Goal: Information Seeking & Learning: Learn about a topic

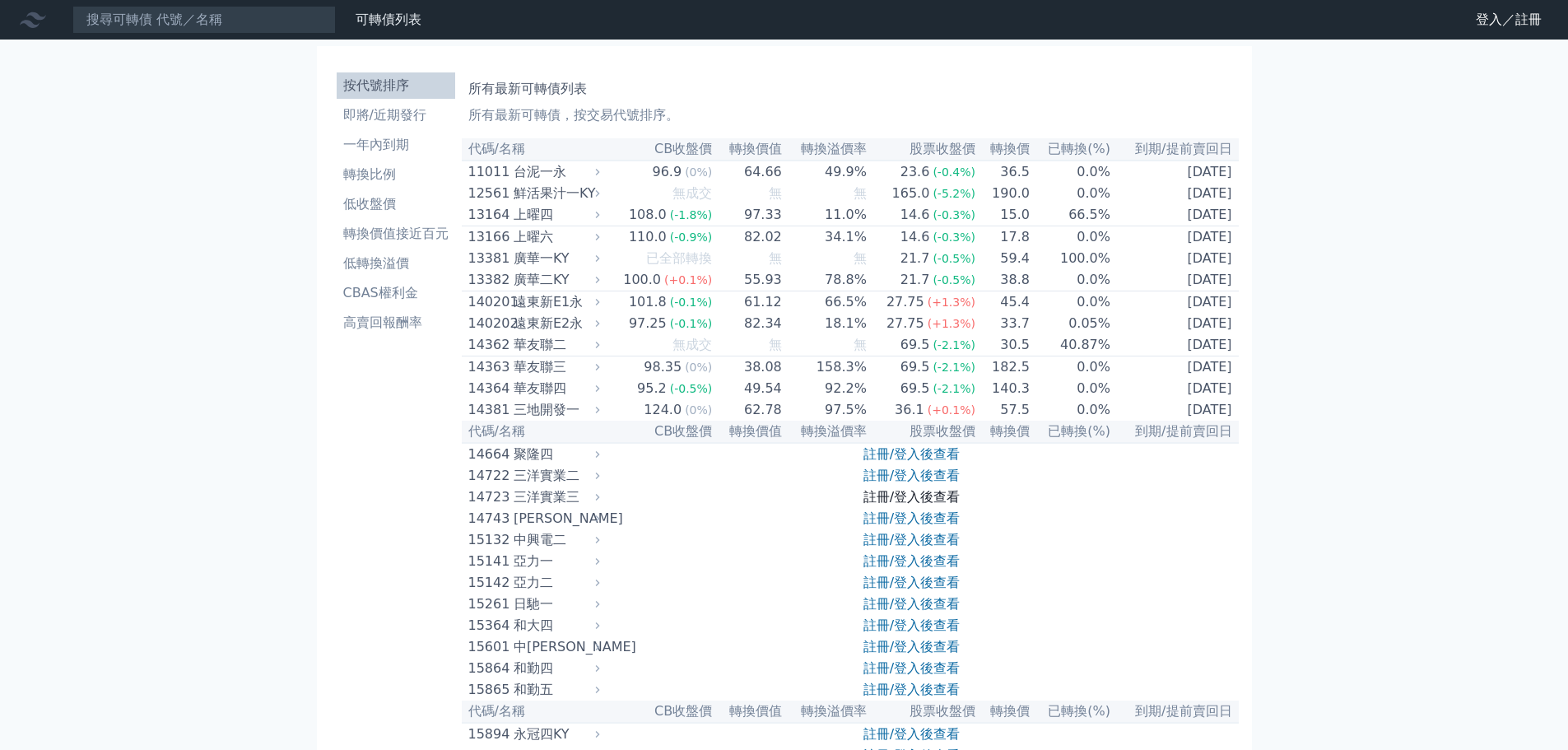
click at [931, 505] on link "註冊/登入後查看" at bounding box center [911, 497] width 97 height 16
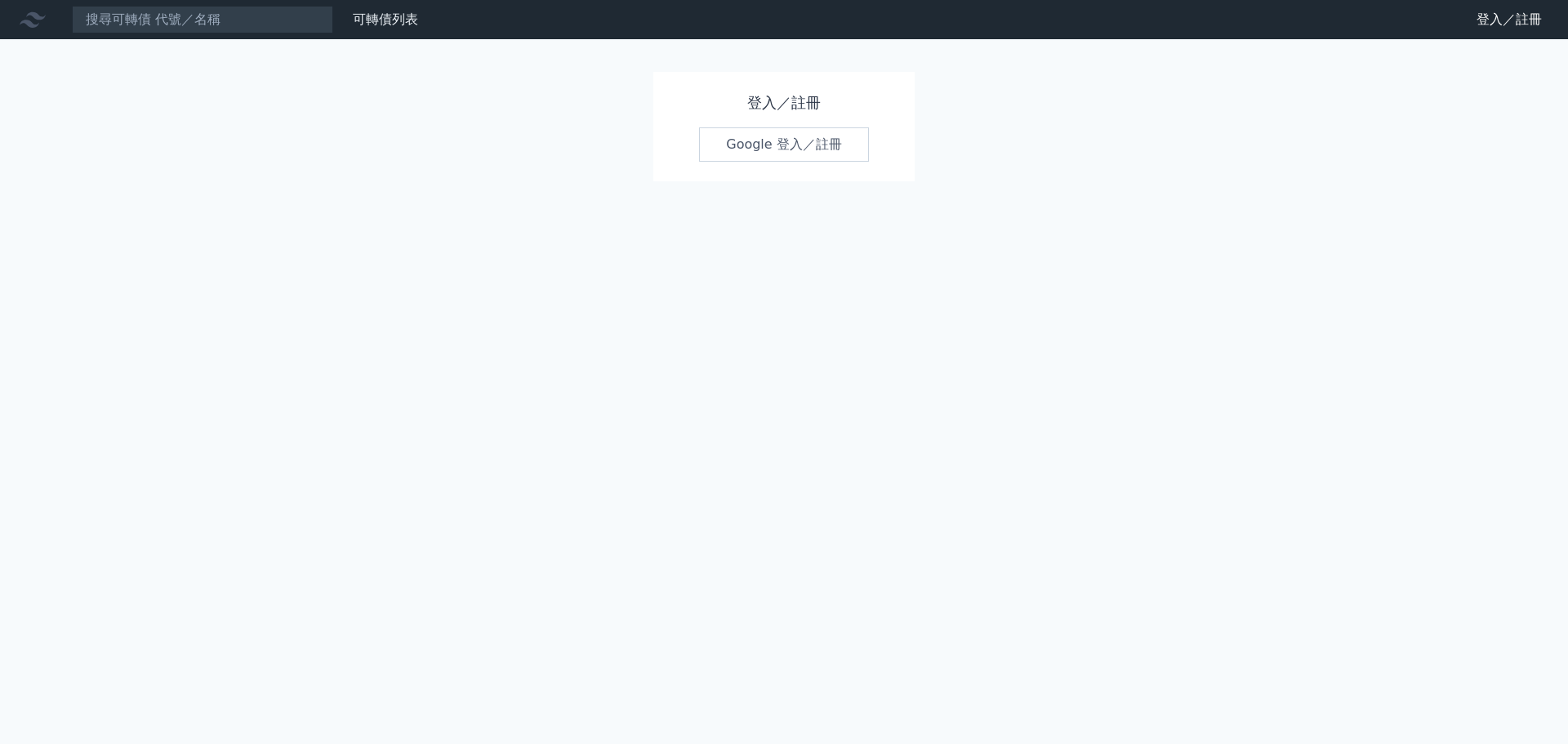
drag, startPoint x: 840, startPoint y: 144, endPoint x: 925, endPoint y: 167, distance: 88.1
click at [840, 144] on link "Google 登入／註冊" at bounding box center [784, 145] width 170 height 35
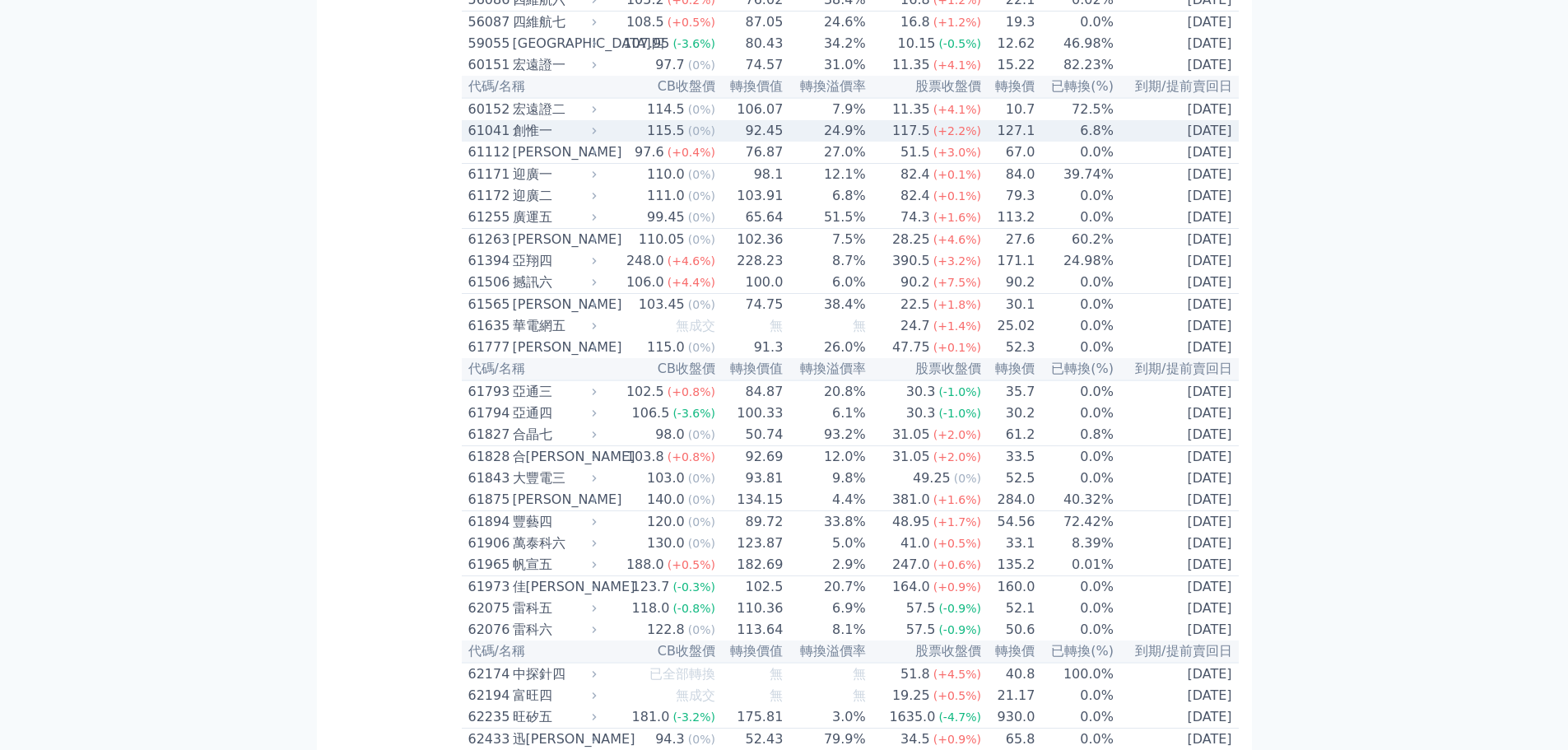
scroll to position [5660, 0]
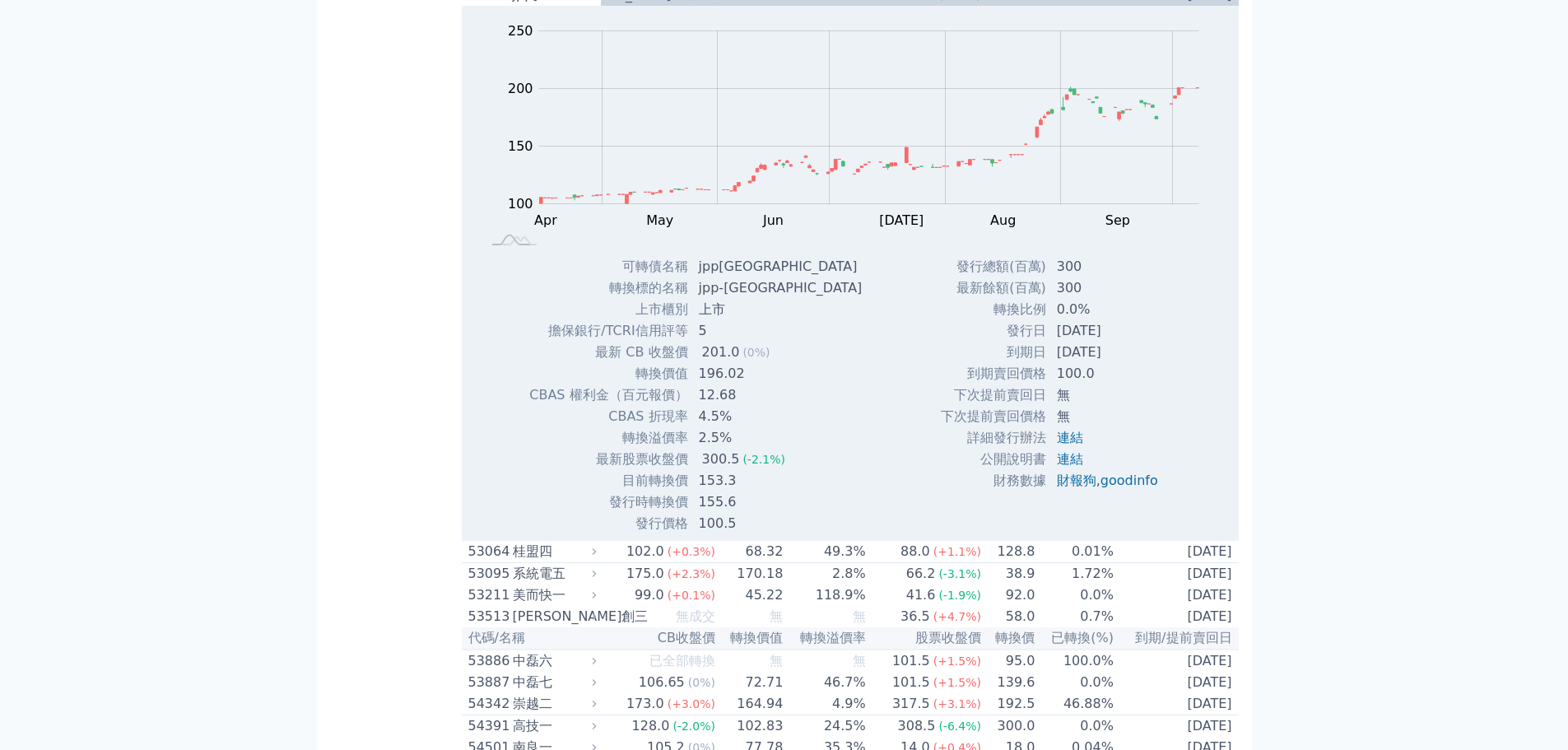
scroll to position [5496, 0]
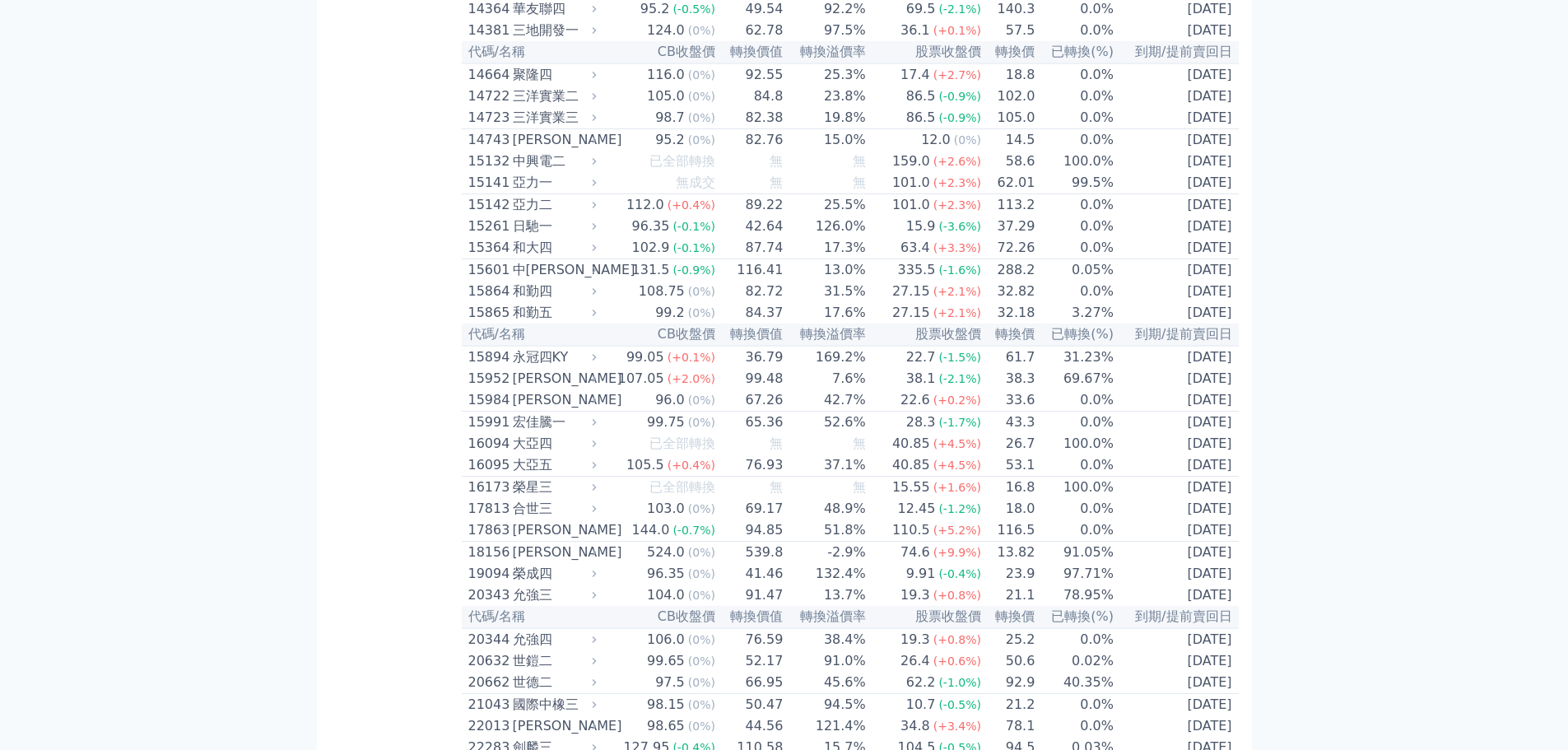
scroll to position [0, 0]
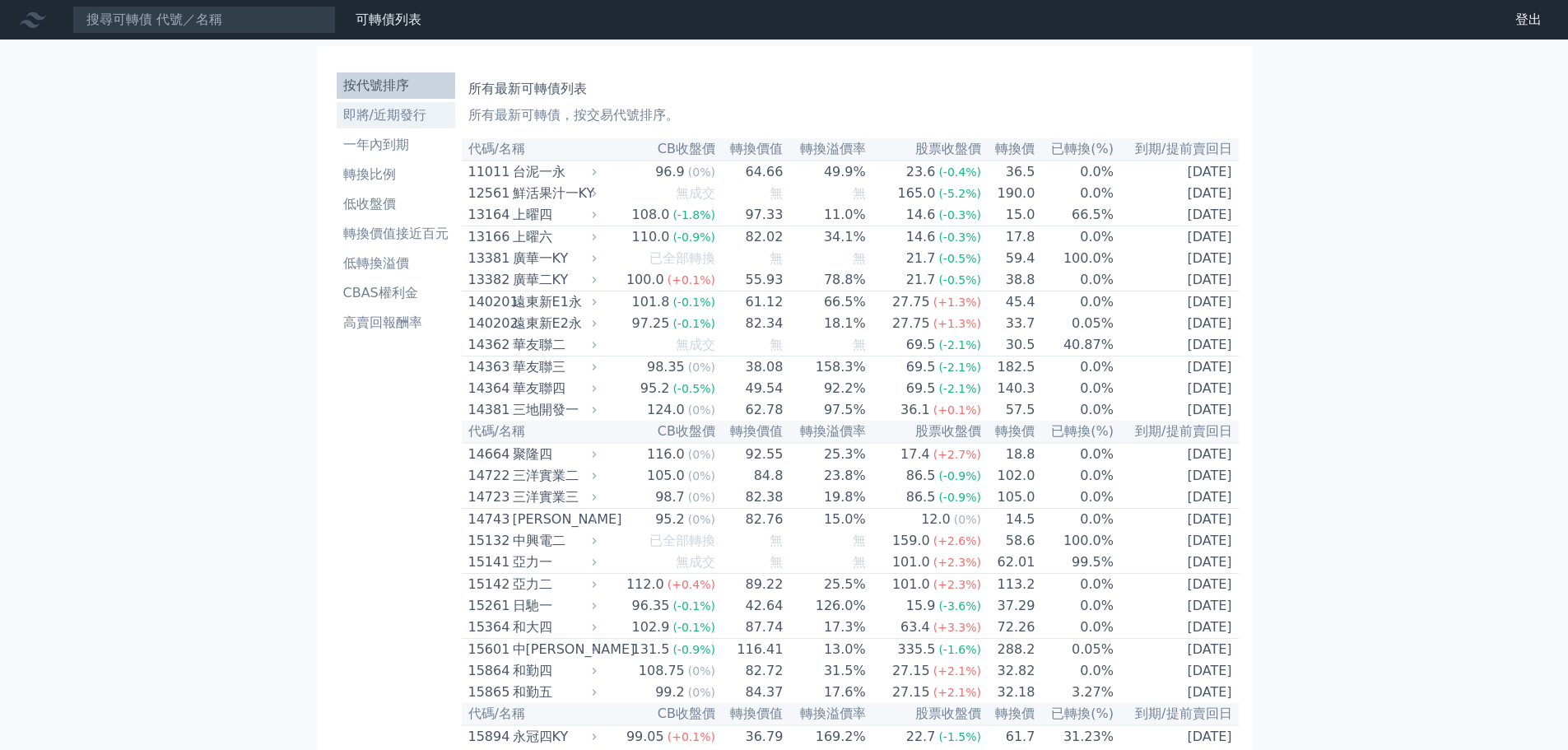
click at [423, 109] on li "即將/近期發行" at bounding box center [395, 115] width 119 height 19
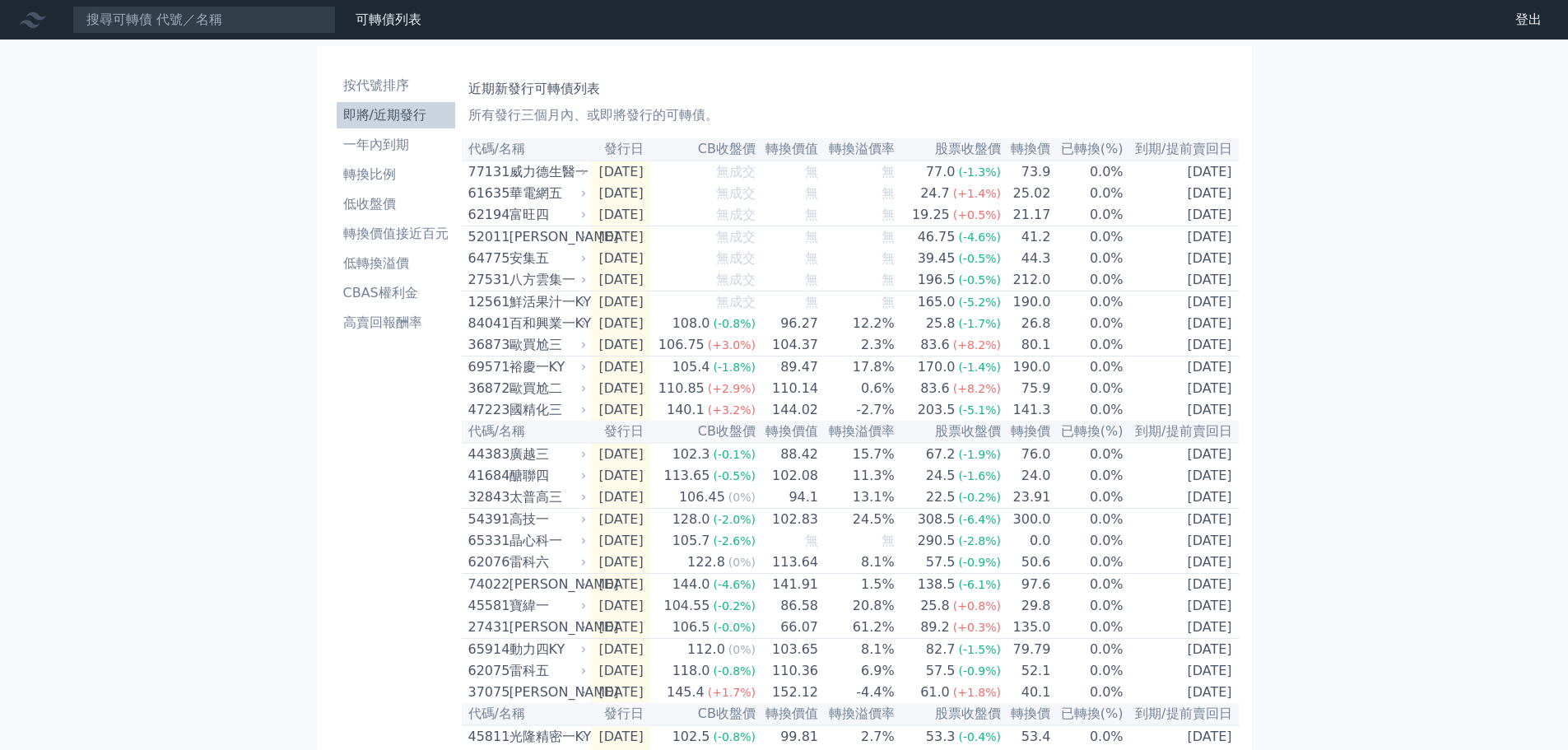
click at [1443, 386] on div "可轉債列表 財務數據 可轉債列表 財務數據 登出 登出 按代號排序 即將/近期發行 一年內到期 轉換比例 低收盤價 轉換價值接近百元 低轉換溢價" at bounding box center [784, 560] width 1568 height 1122
click at [423, 145] on li "一年內到期" at bounding box center [395, 144] width 119 height 19
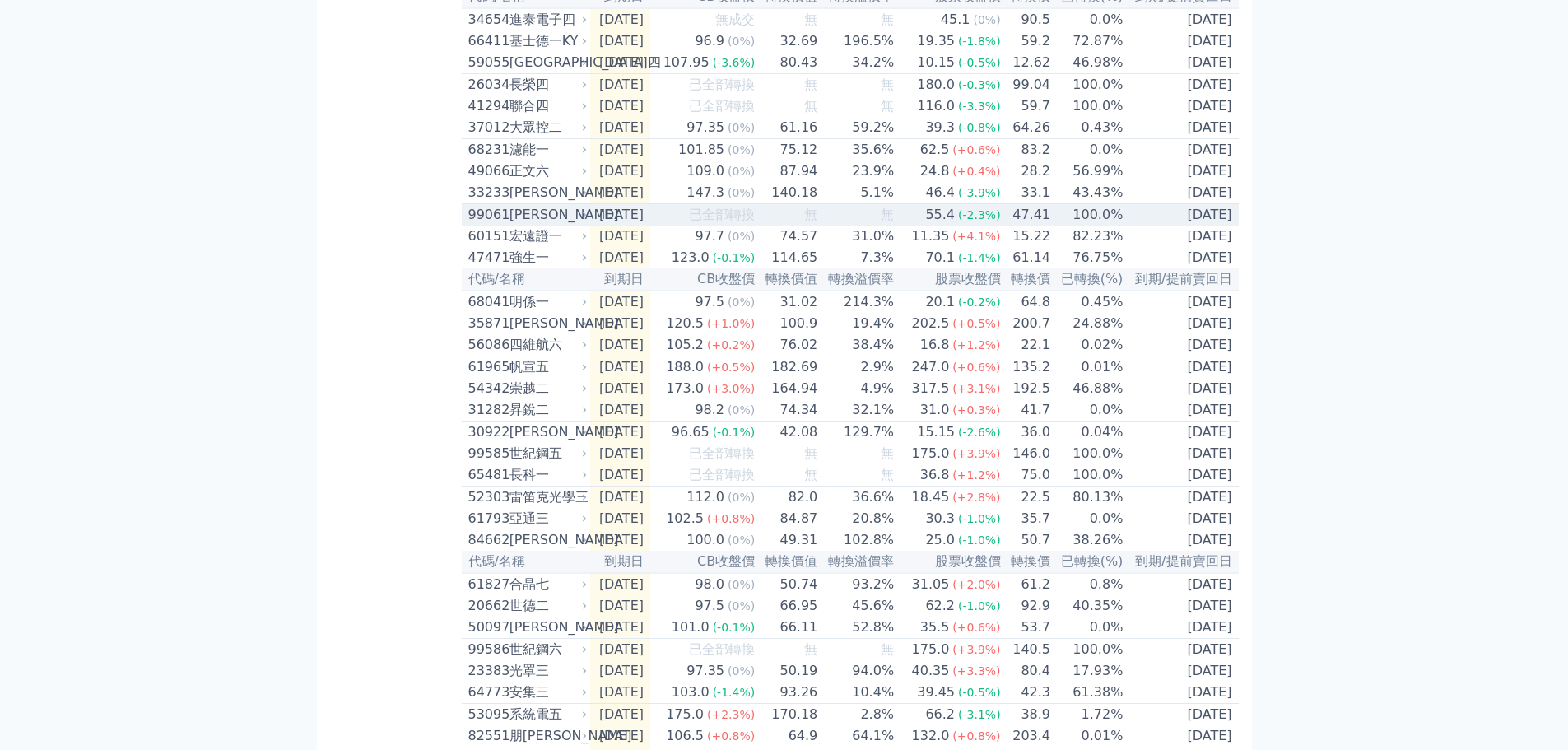
scroll to position [1647, 0]
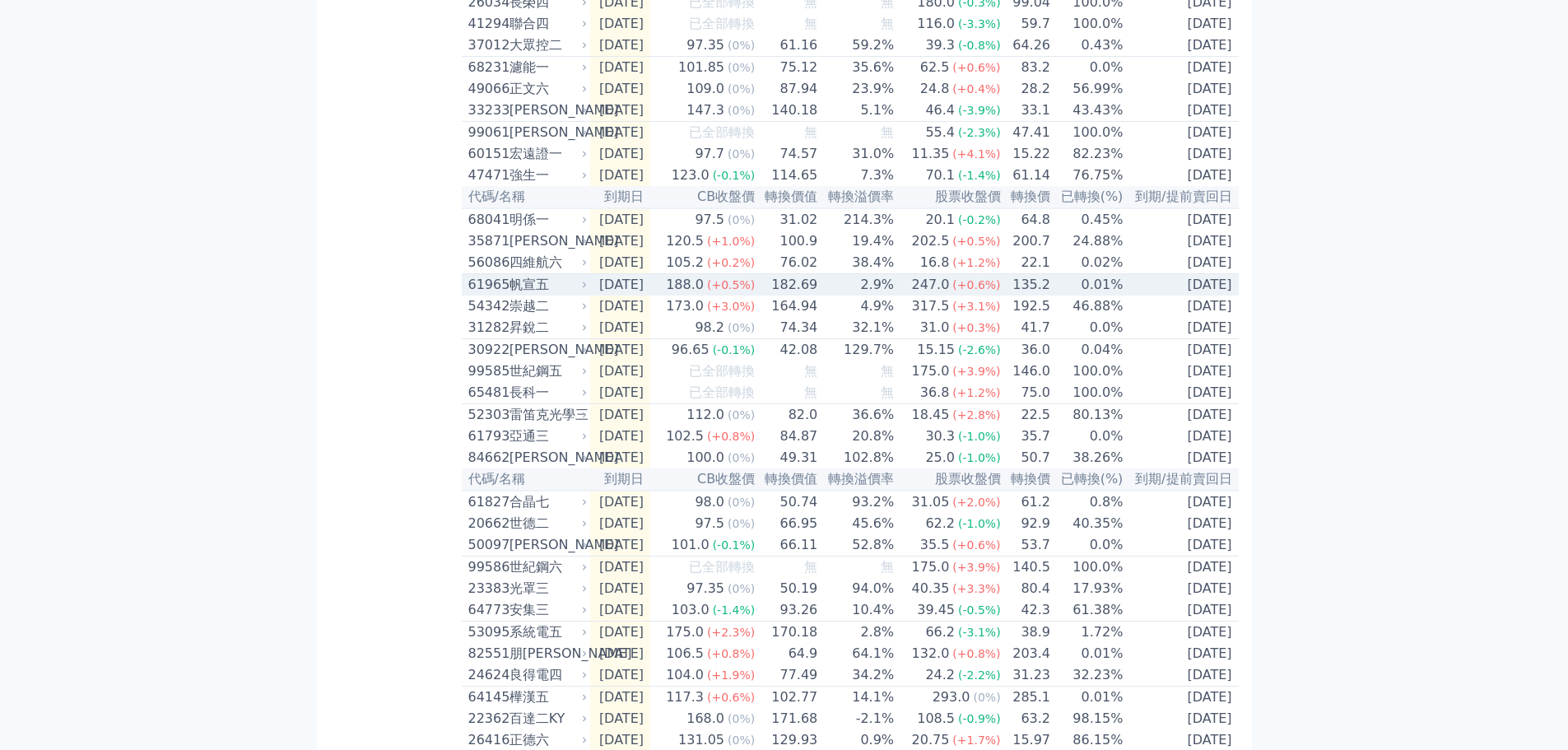
click at [878, 296] on td "2.9%" at bounding box center [856, 285] width 76 height 22
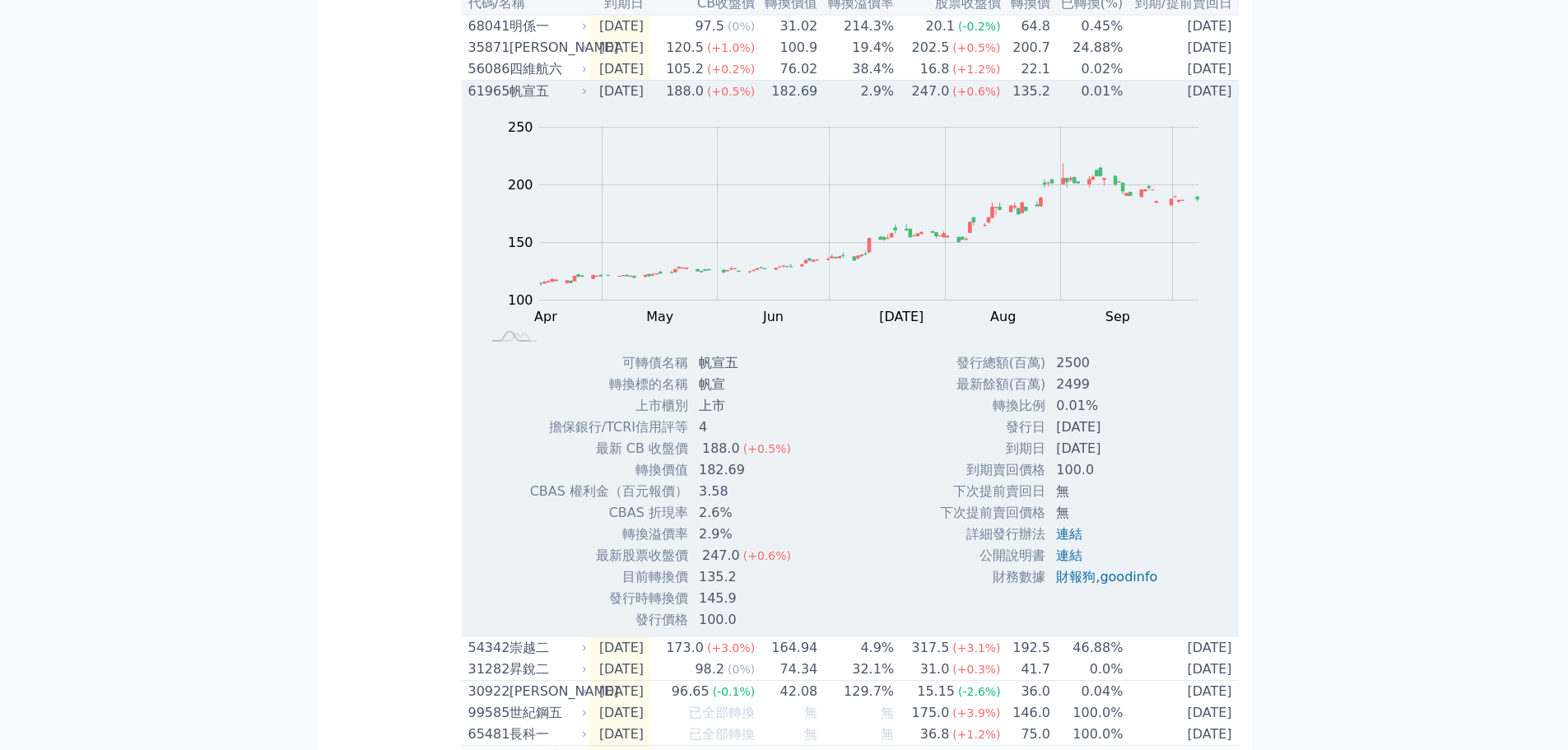
scroll to position [1812, 0]
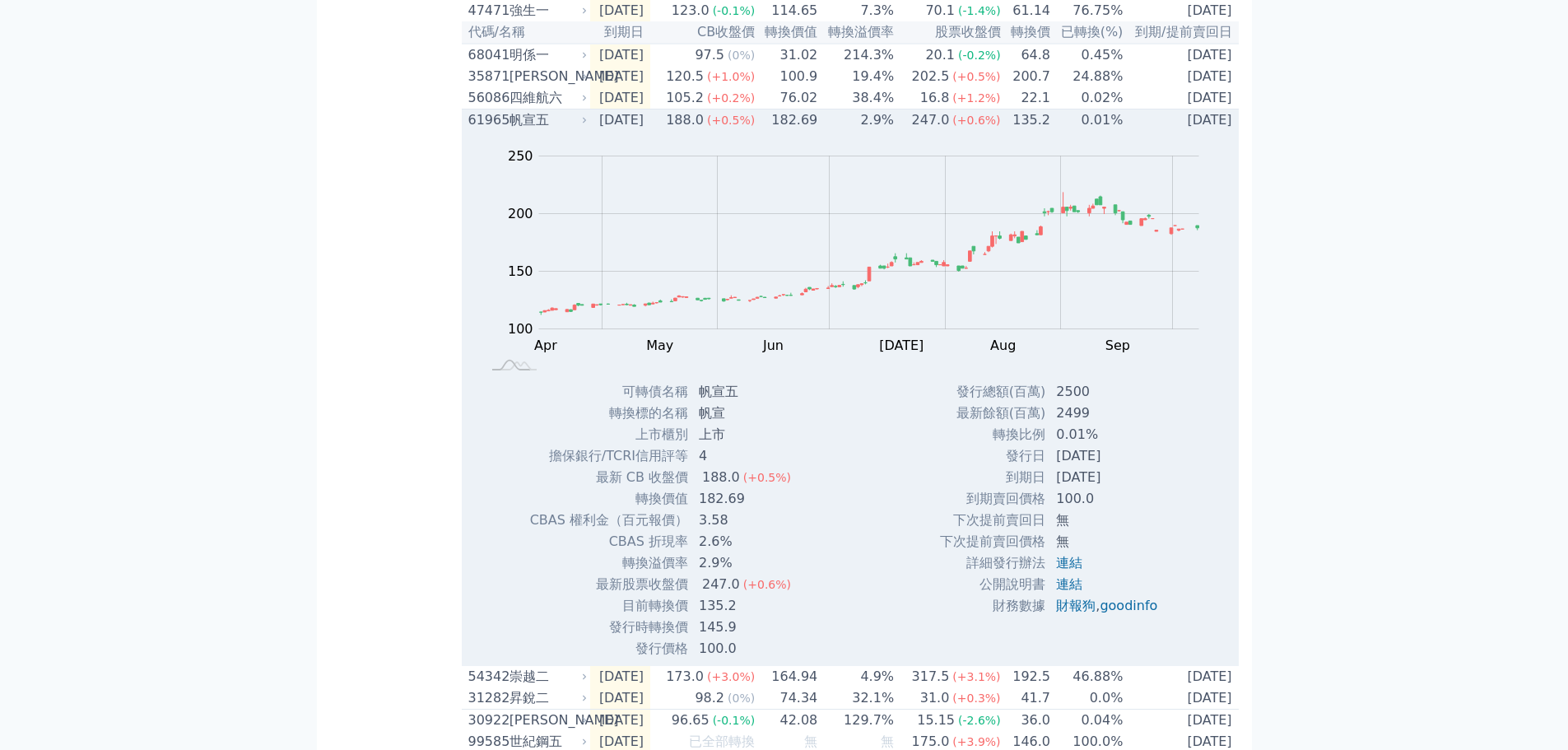
click at [894, 132] on td "2.9%" at bounding box center [856, 121] width 76 height 22
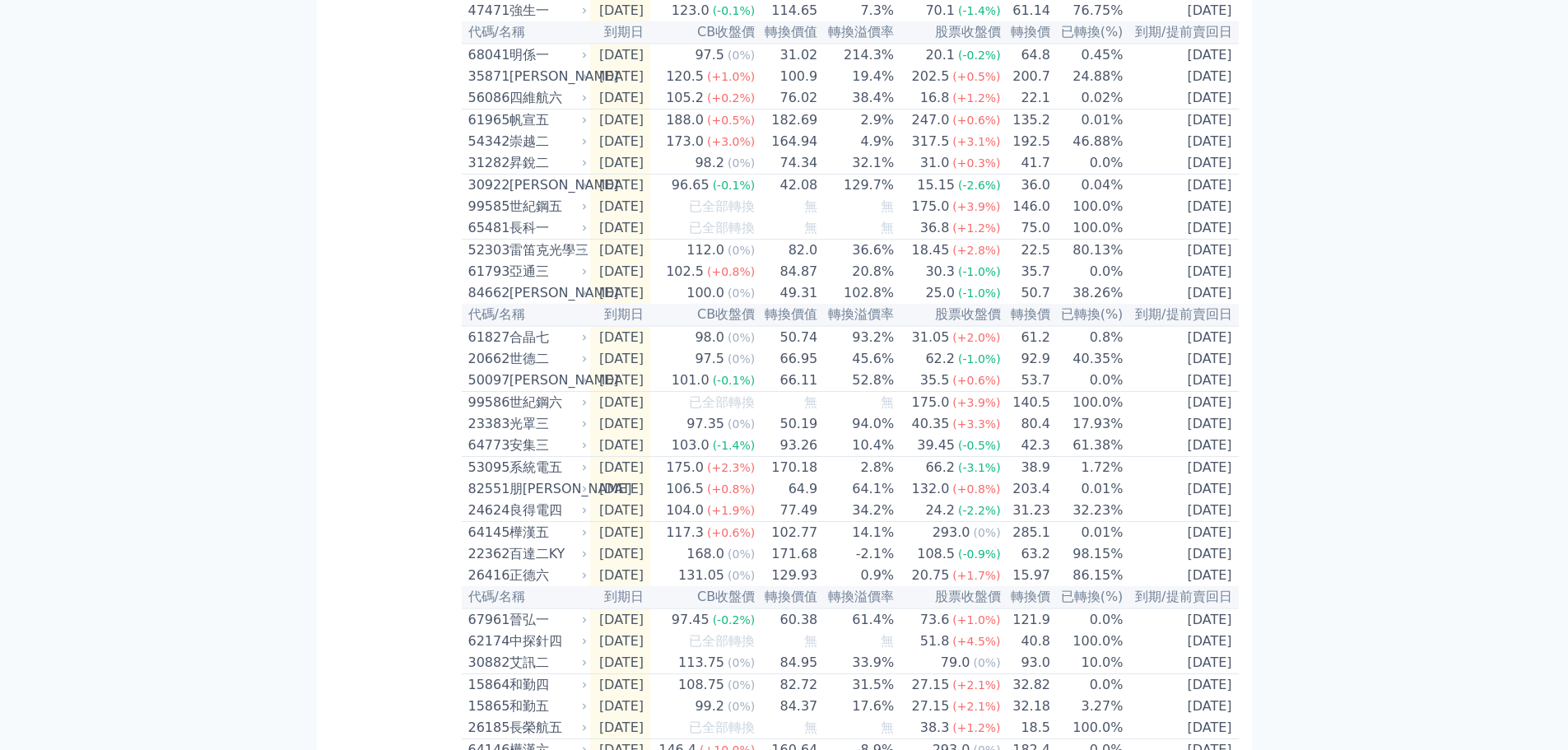
click at [1117, 197] on td "0.04%" at bounding box center [1087, 186] width 73 height 22
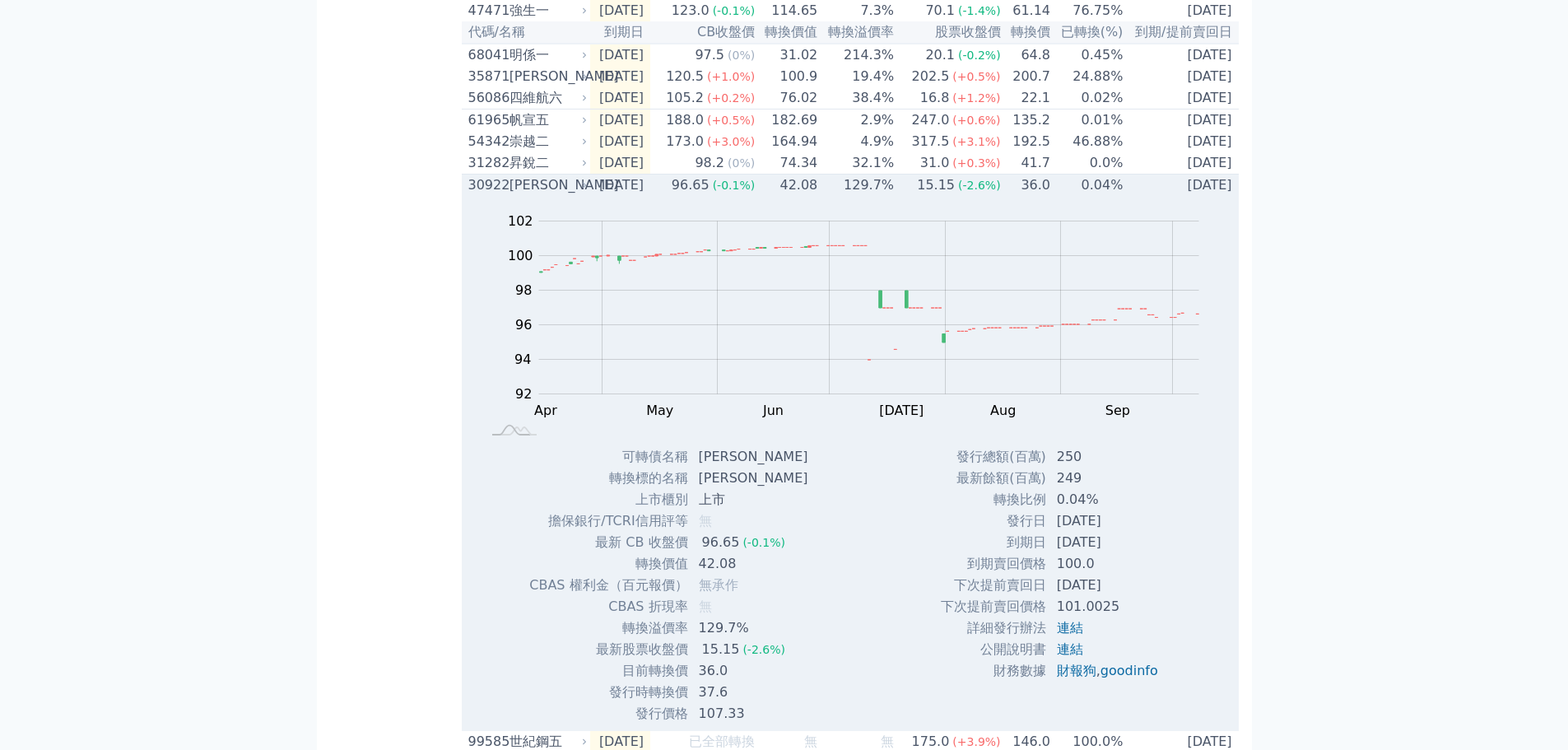
click at [1118, 197] on td "0.04%" at bounding box center [1087, 186] width 73 height 22
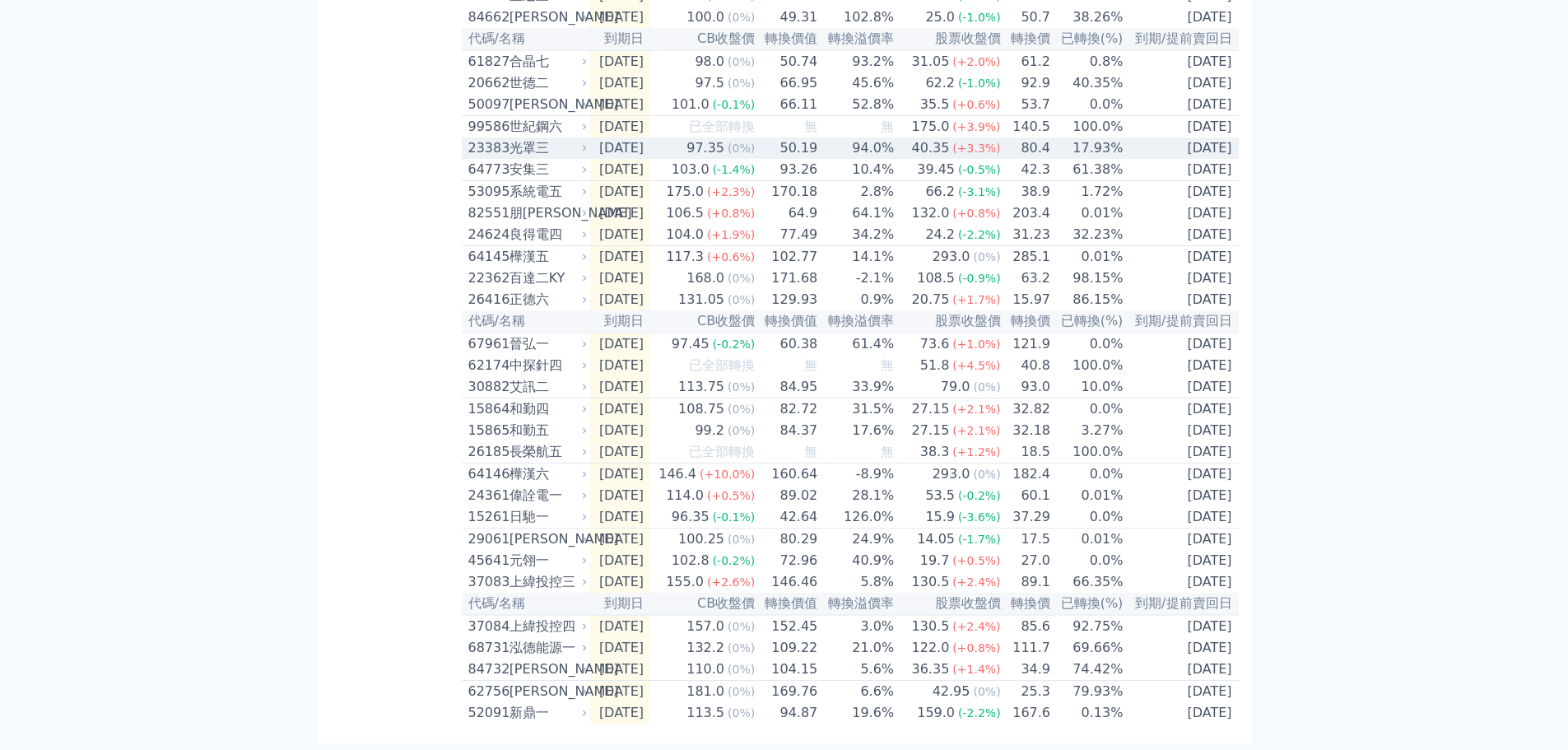
scroll to position [2141, 0]
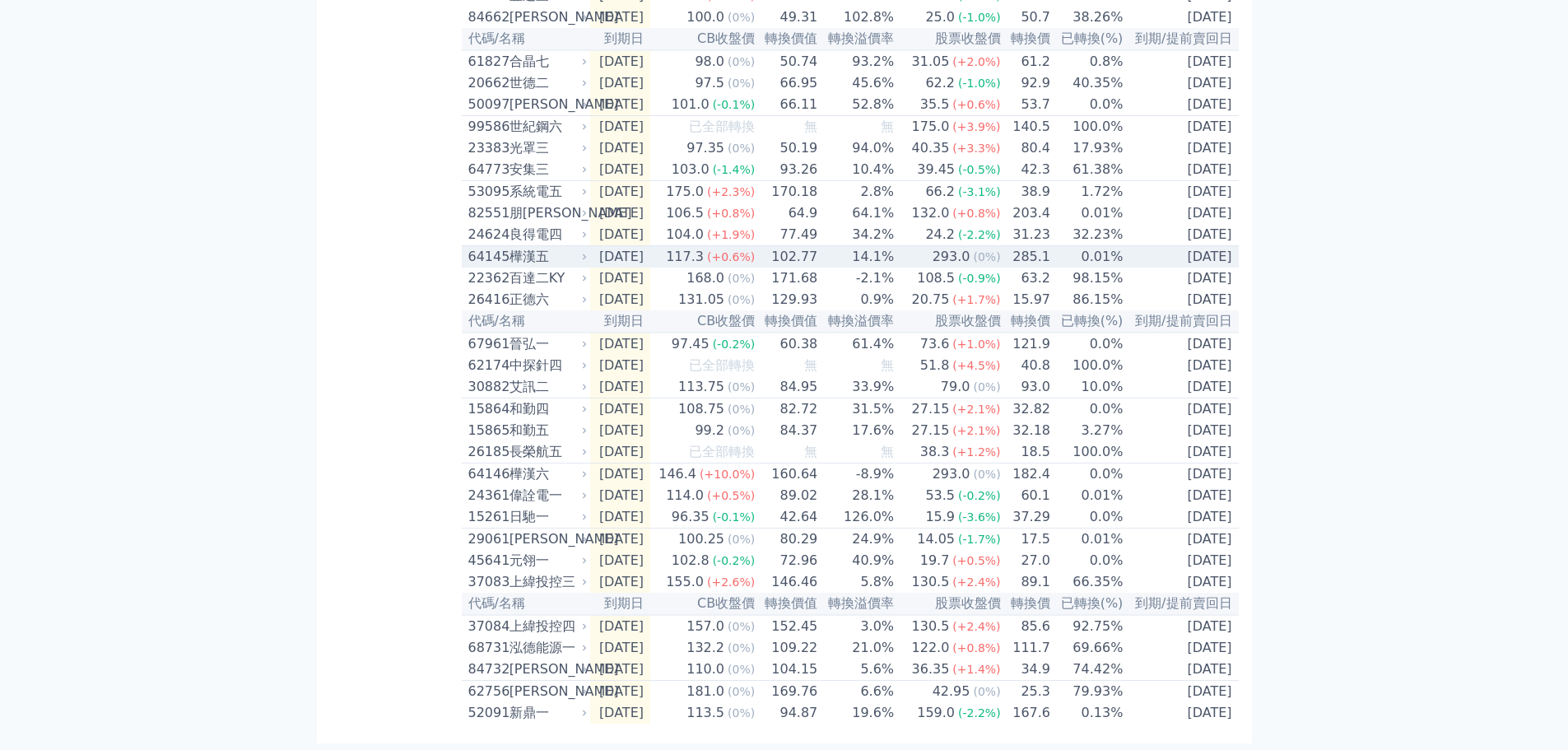
click at [839, 269] on td "14.1%" at bounding box center [856, 258] width 76 height 22
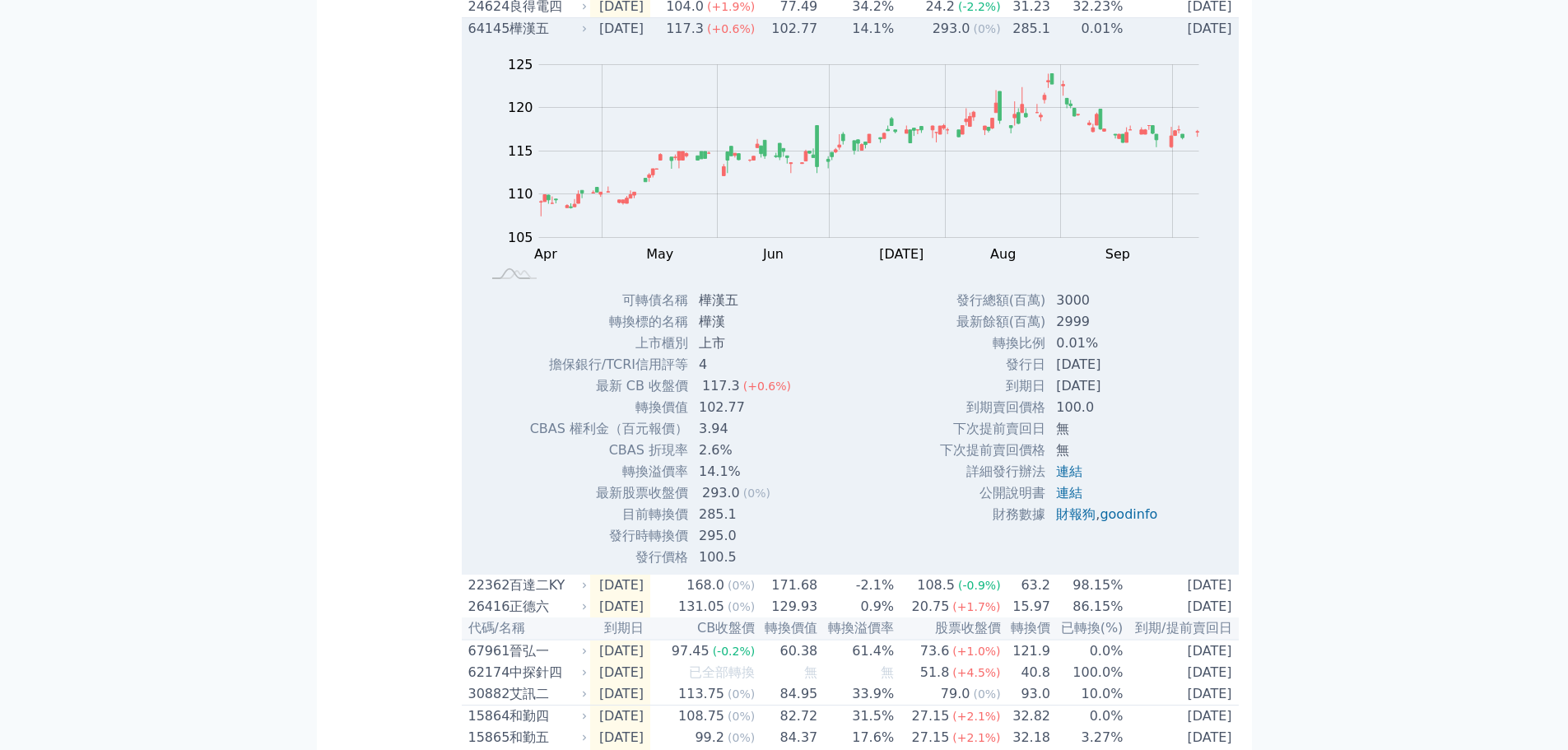
scroll to position [2223, 0]
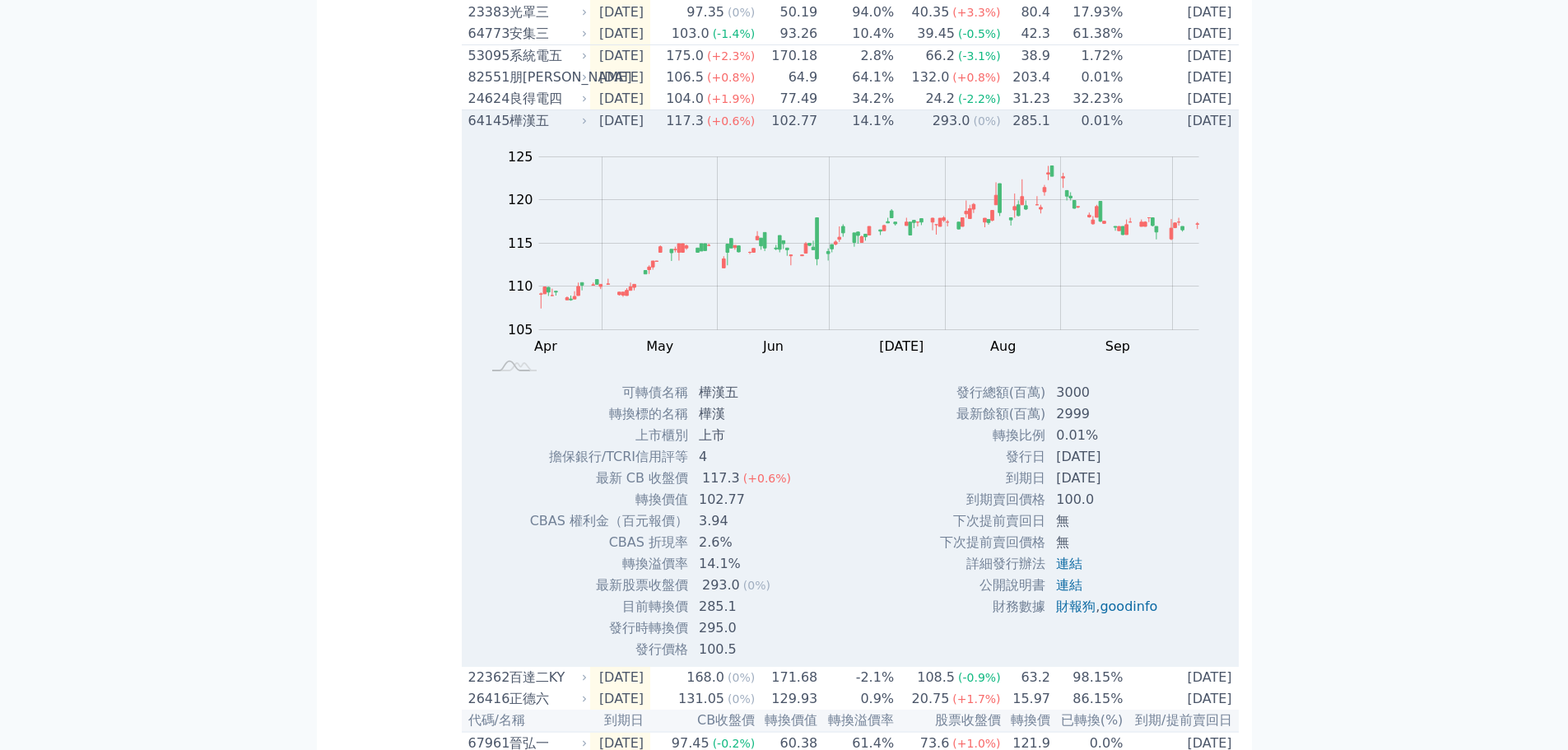
click at [799, 133] on td "102.77" at bounding box center [787, 121] width 63 height 22
